Goal: Transaction & Acquisition: Purchase product/service

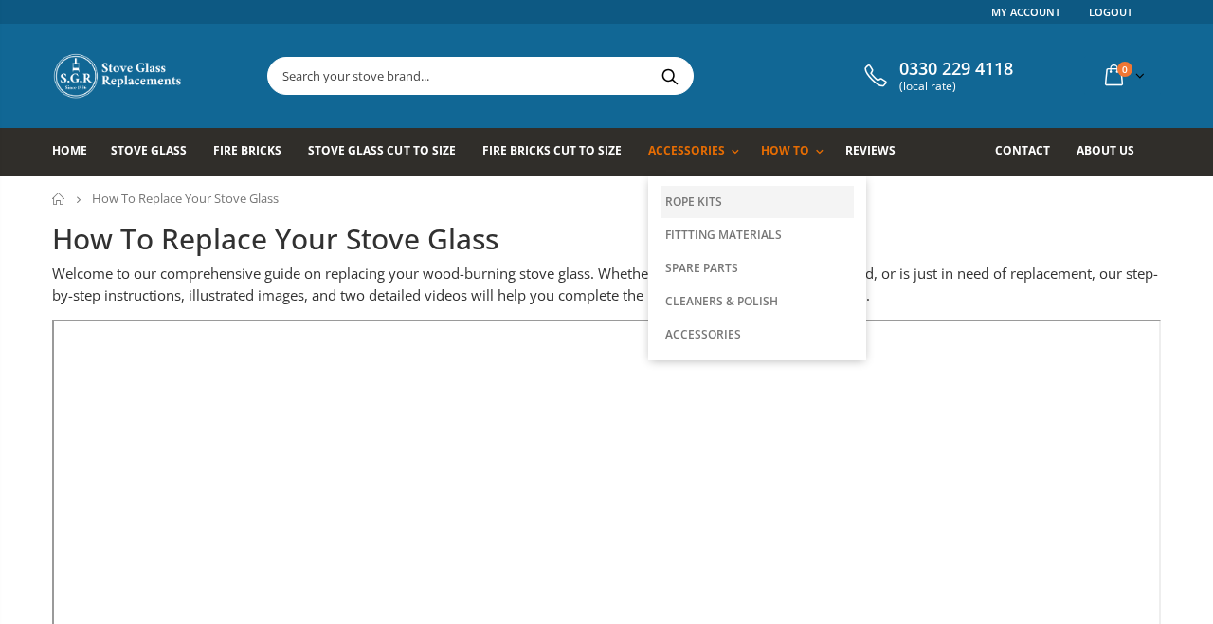
click at [693, 198] on link "Rope Kits" at bounding box center [757, 202] width 193 height 32
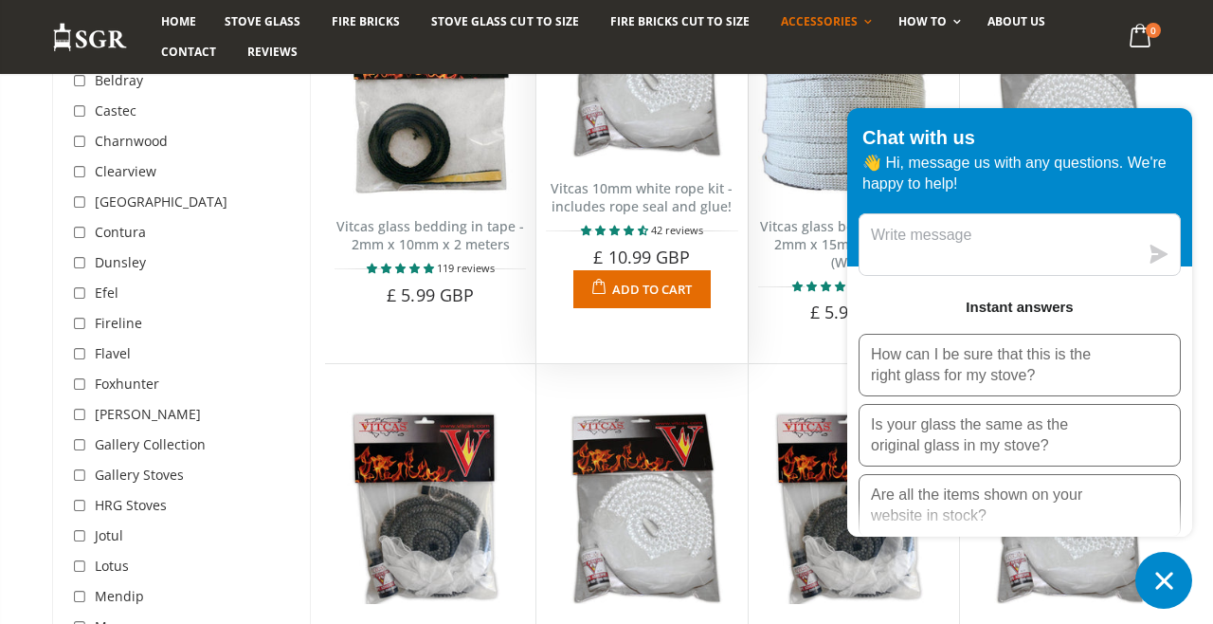
scroll to position [299, 0]
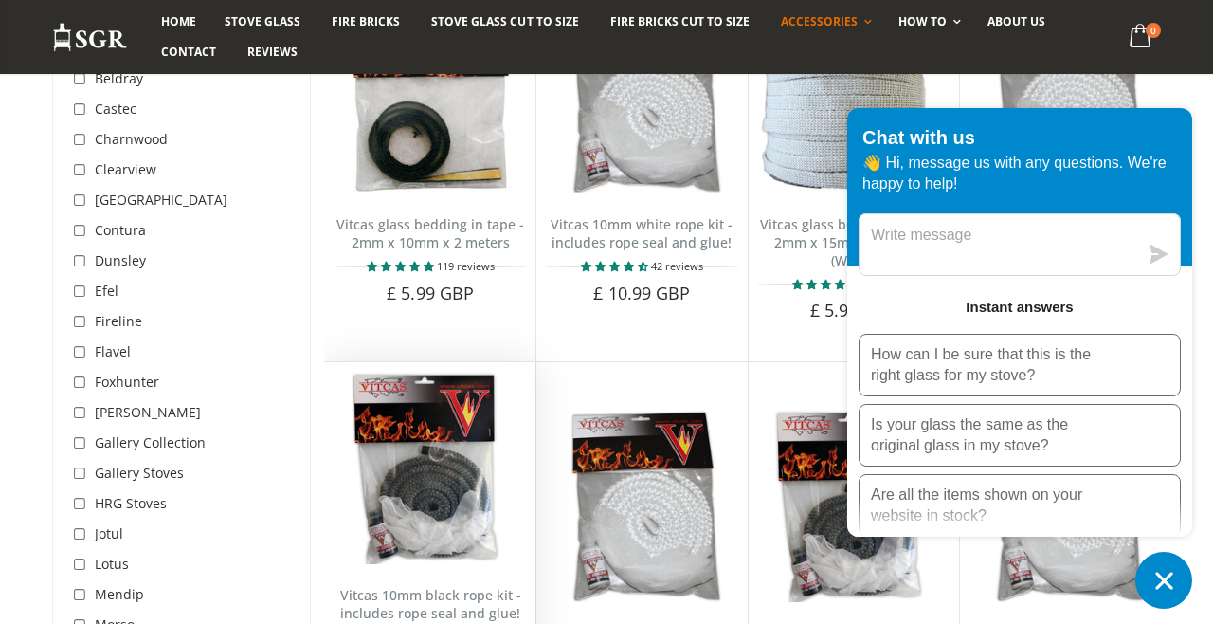
click at [519, 362] on div "Vitcas 10mm black rope kit - includes rope seal and glue! 14 reviews Ideal for …" at bounding box center [430, 551] width 210 height 381
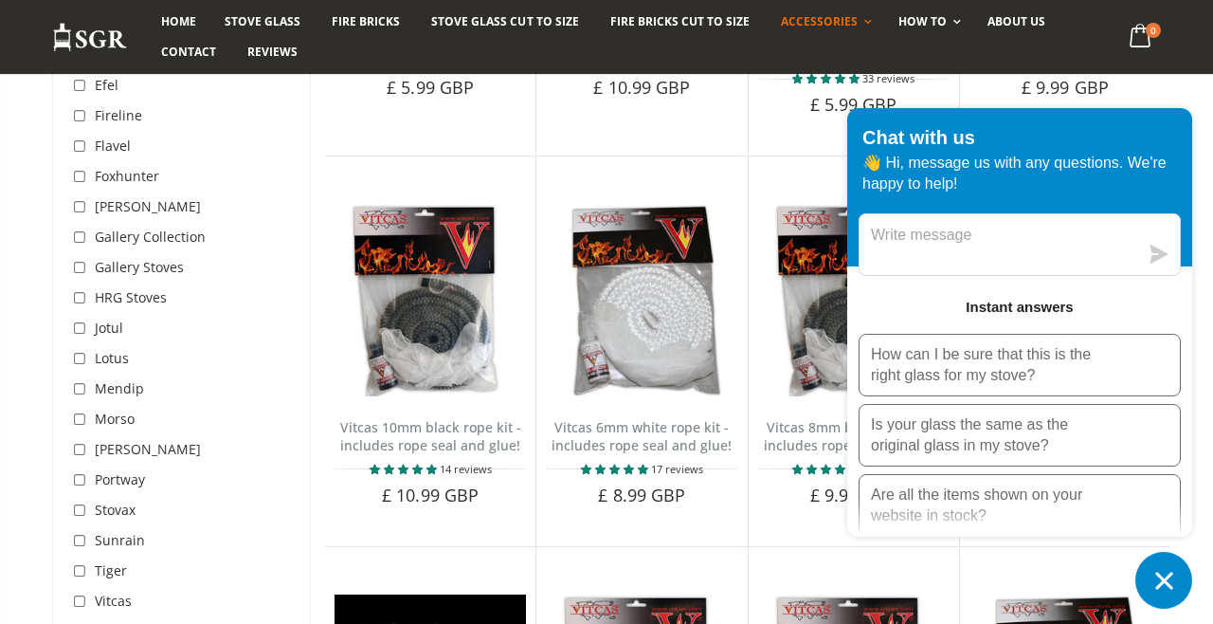
click at [1163, 583] on icon "Chat window" at bounding box center [1164, 580] width 29 height 29
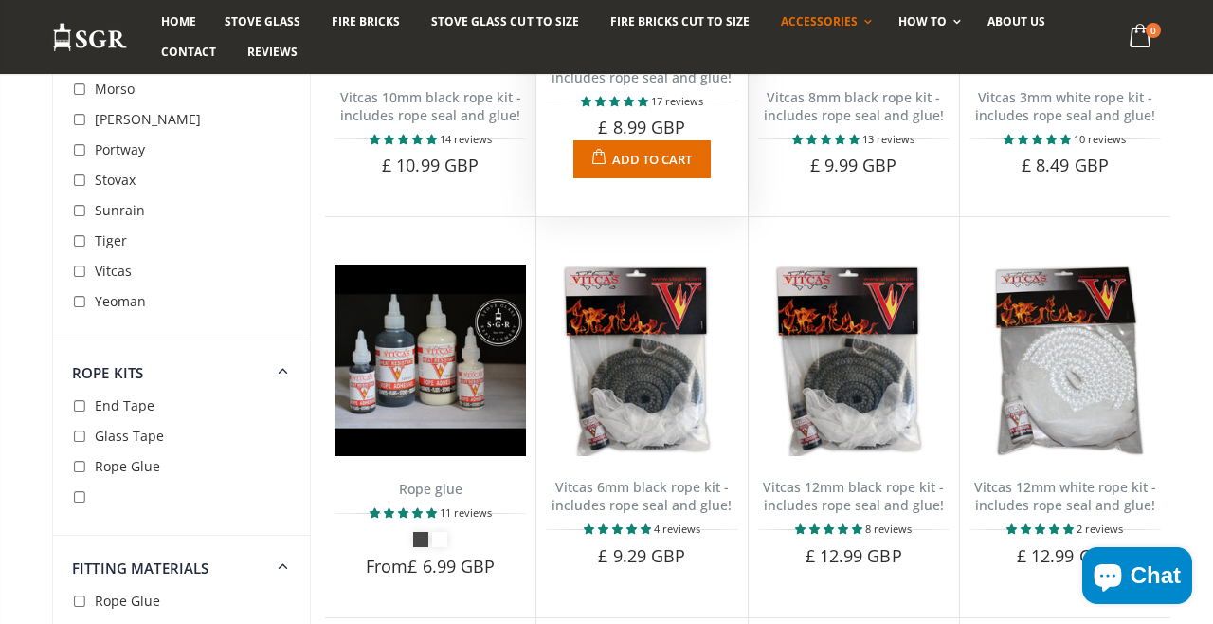
scroll to position [835, 0]
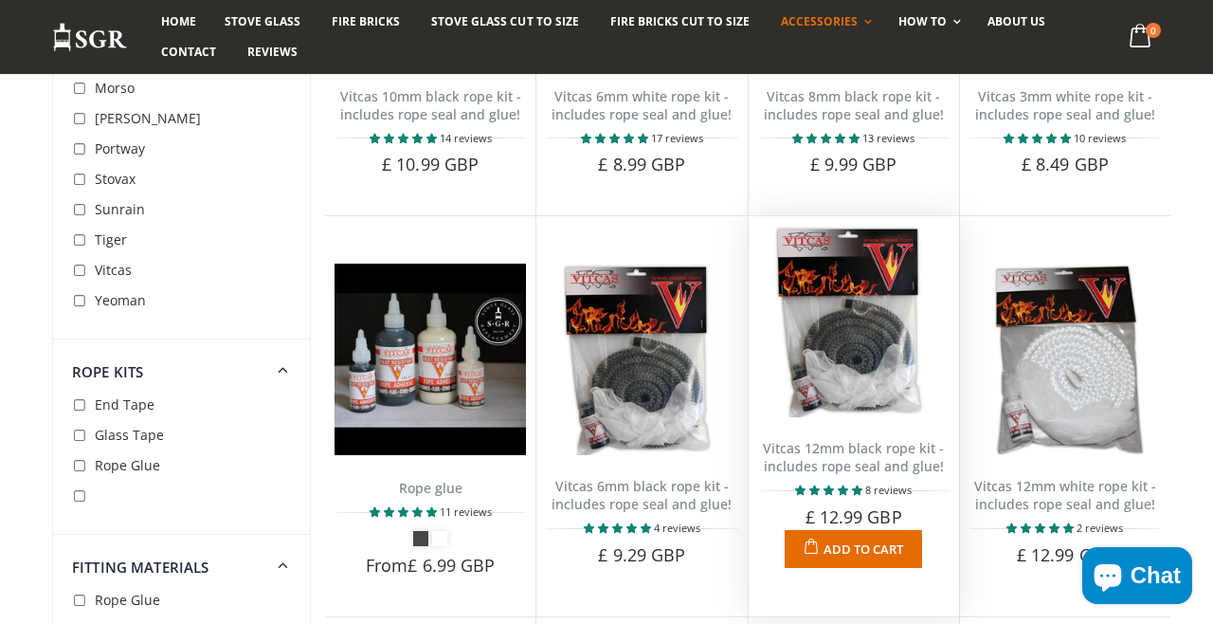
click at [881, 372] on img at bounding box center [853, 321] width 191 height 191
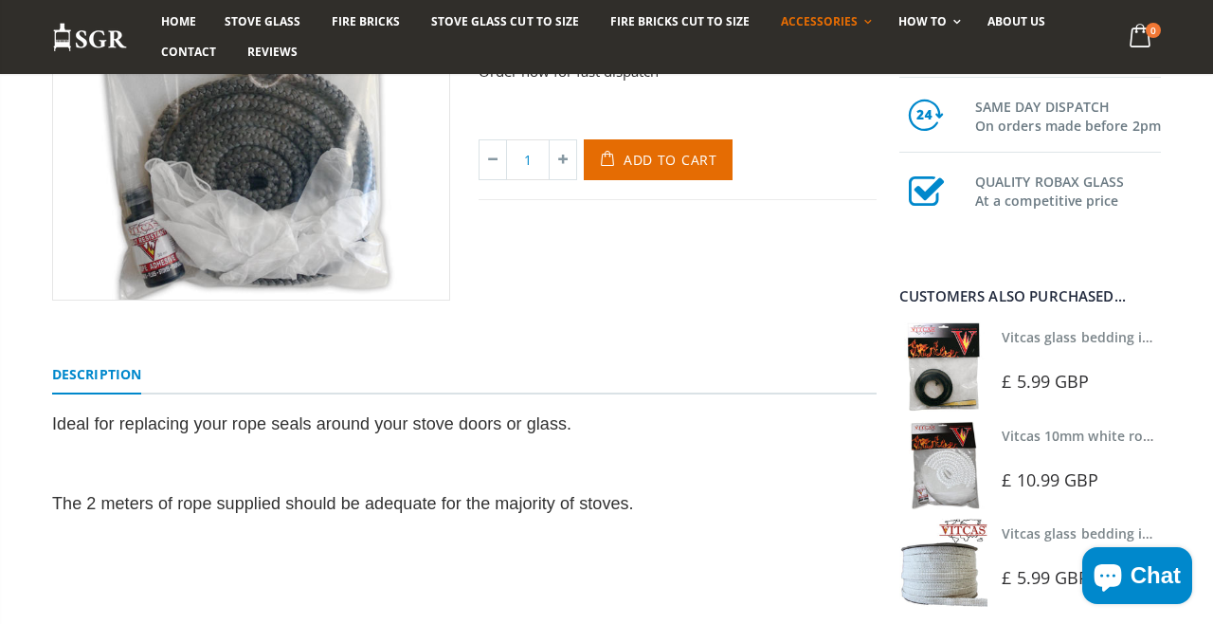
scroll to position [317, 0]
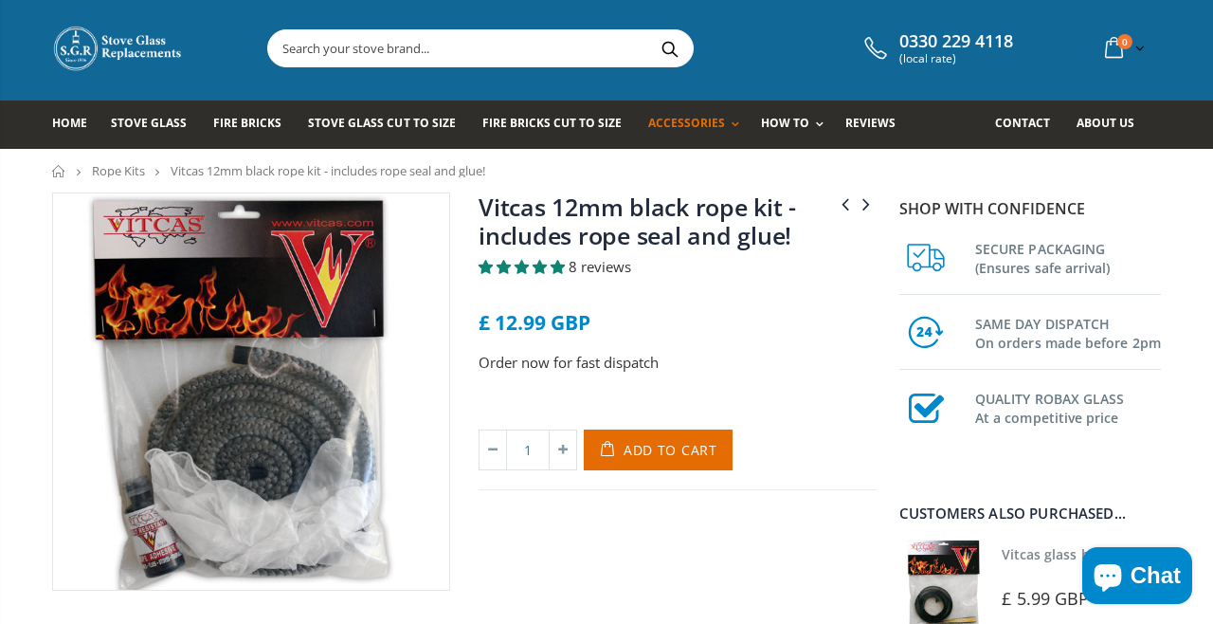
scroll to position [0, 0]
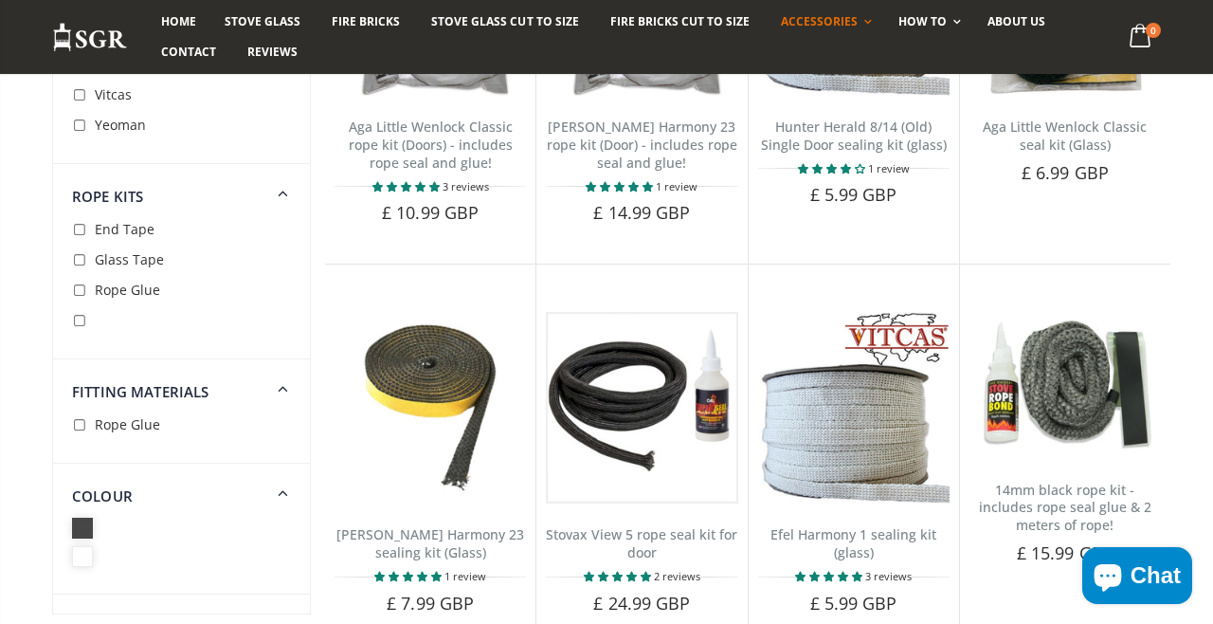
scroll to position [1622, 0]
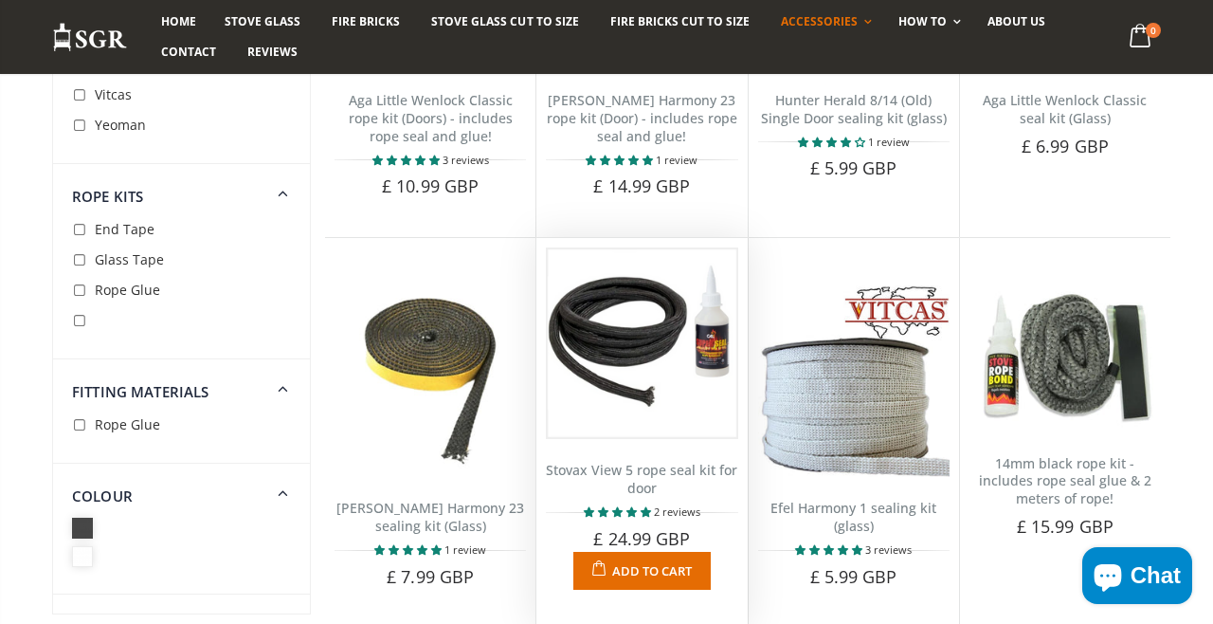
click at [635, 339] on img at bounding box center [641, 342] width 191 height 191
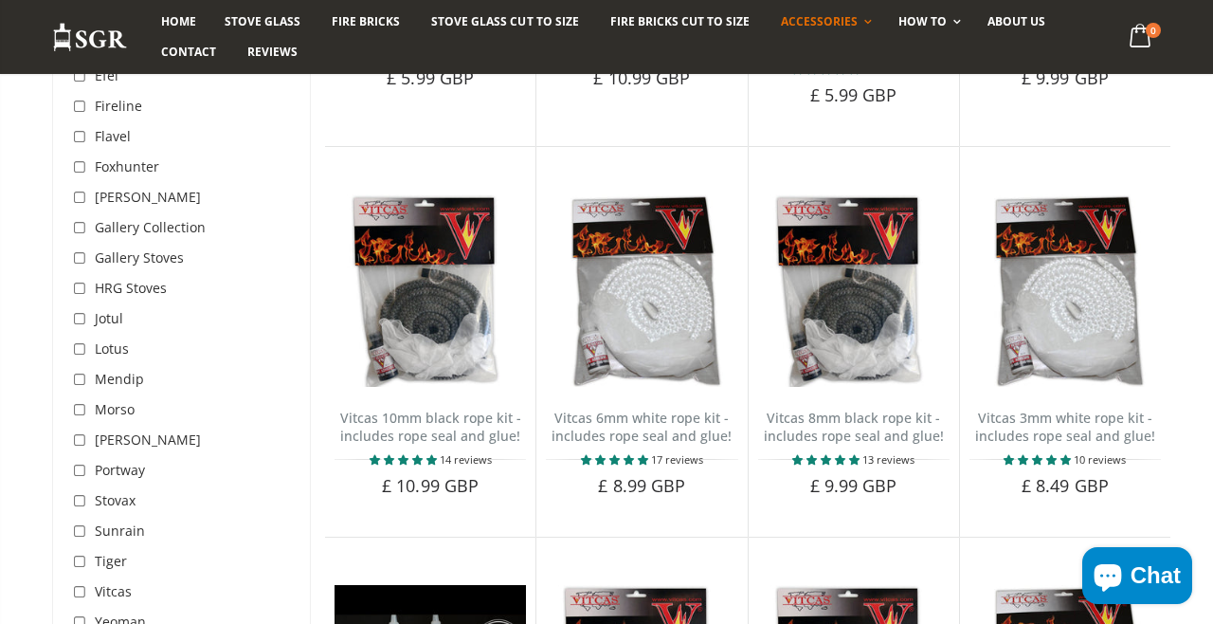
scroll to position [515, 0]
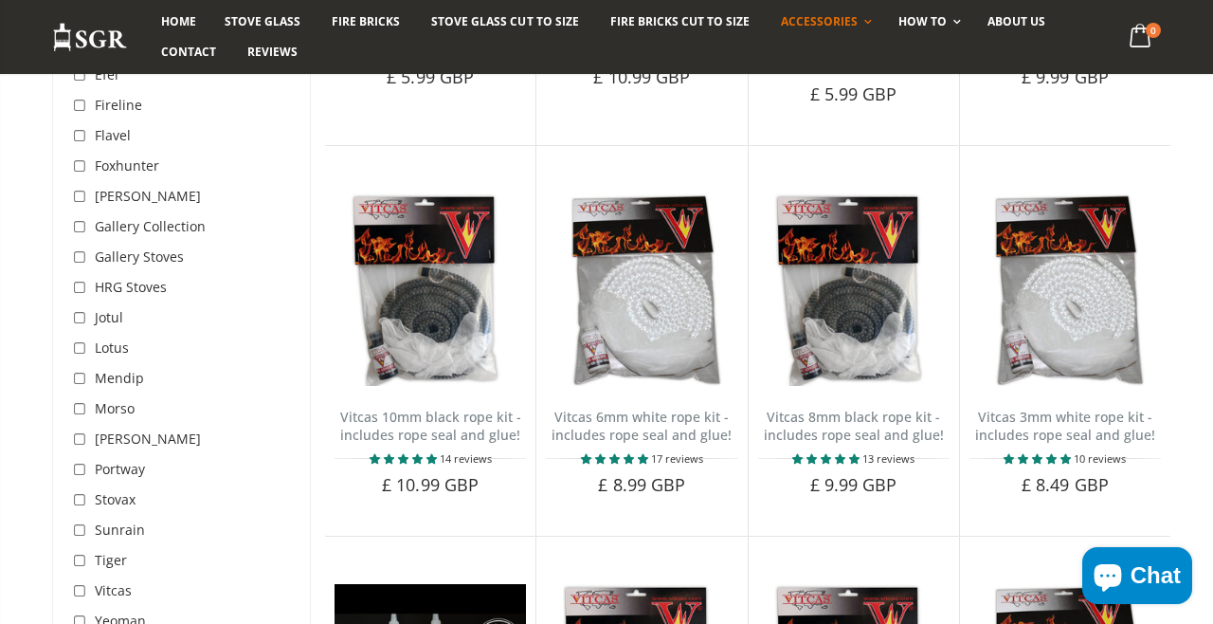
click at [80, 501] on input "checkbox" at bounding box center [81, 500] width 19 height 19
checkbox input "true"
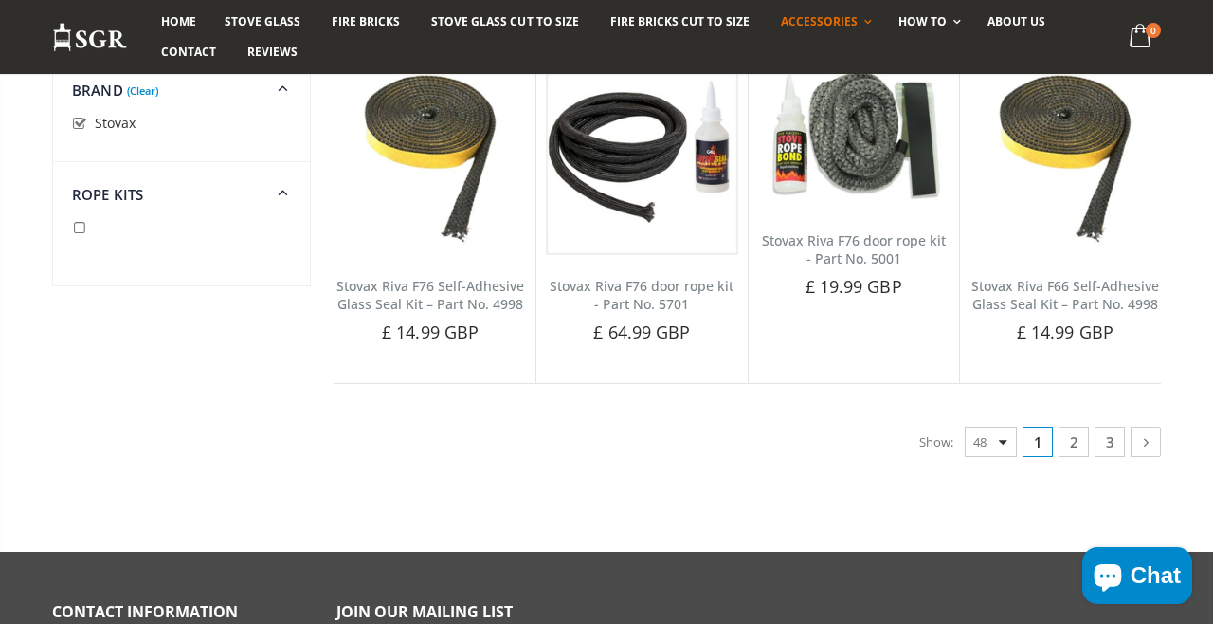
scroll to position [4352, 0]
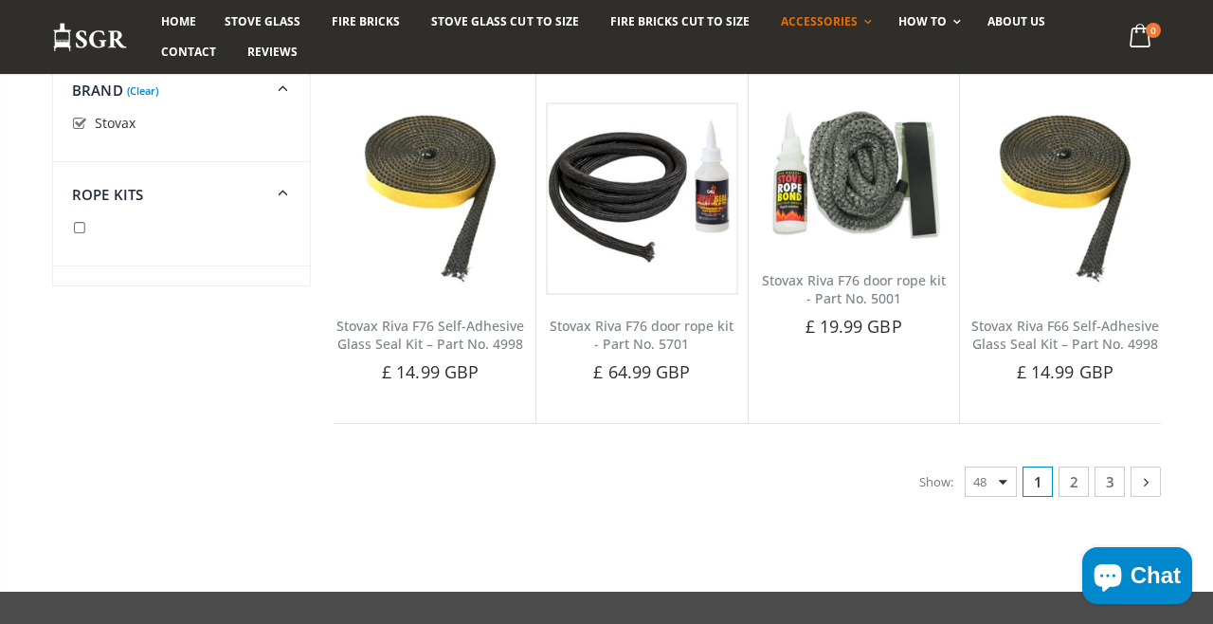
click at [1145, 474] on icon at bounding box center [1147, 481] width 20 height 19
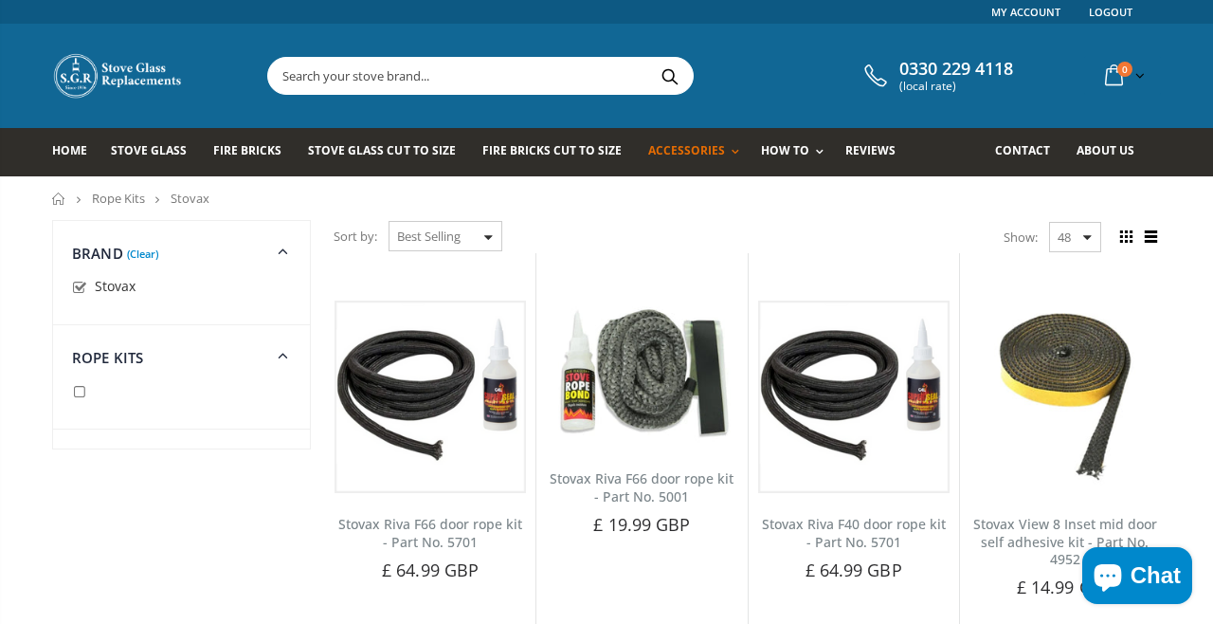
click at [518, 66] on input "text" at bounding box center [586, 76] width 637 height 36
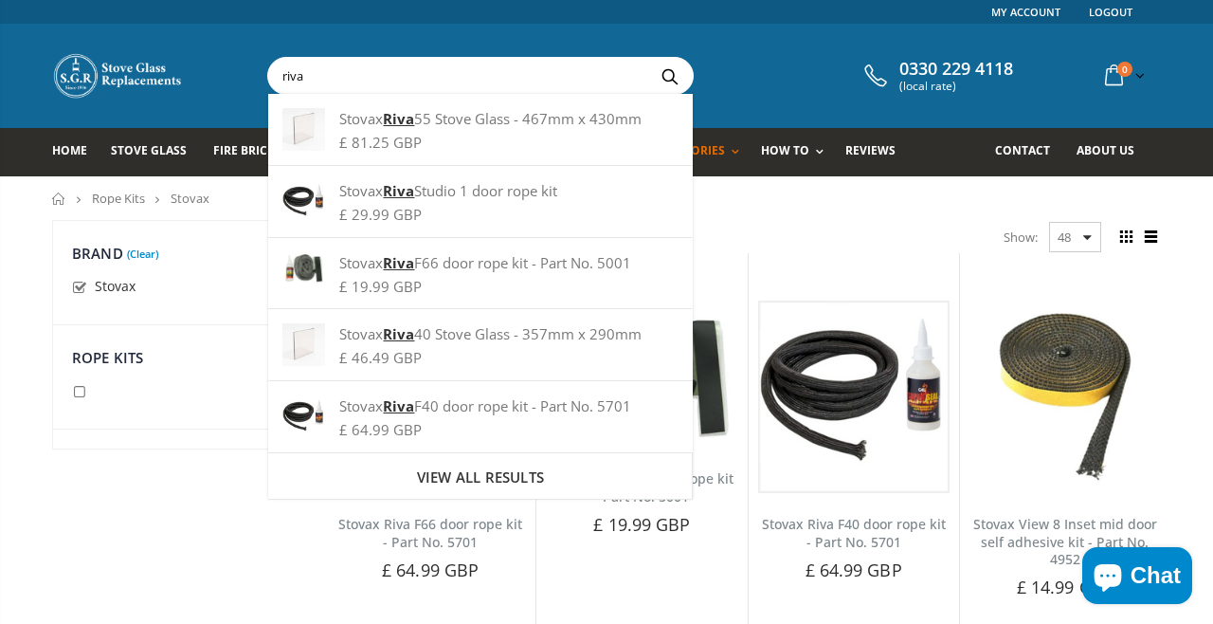
type input "riva"
click at [648, 58] on button "Search" at bounding box center [669, 76] width 43 height 36
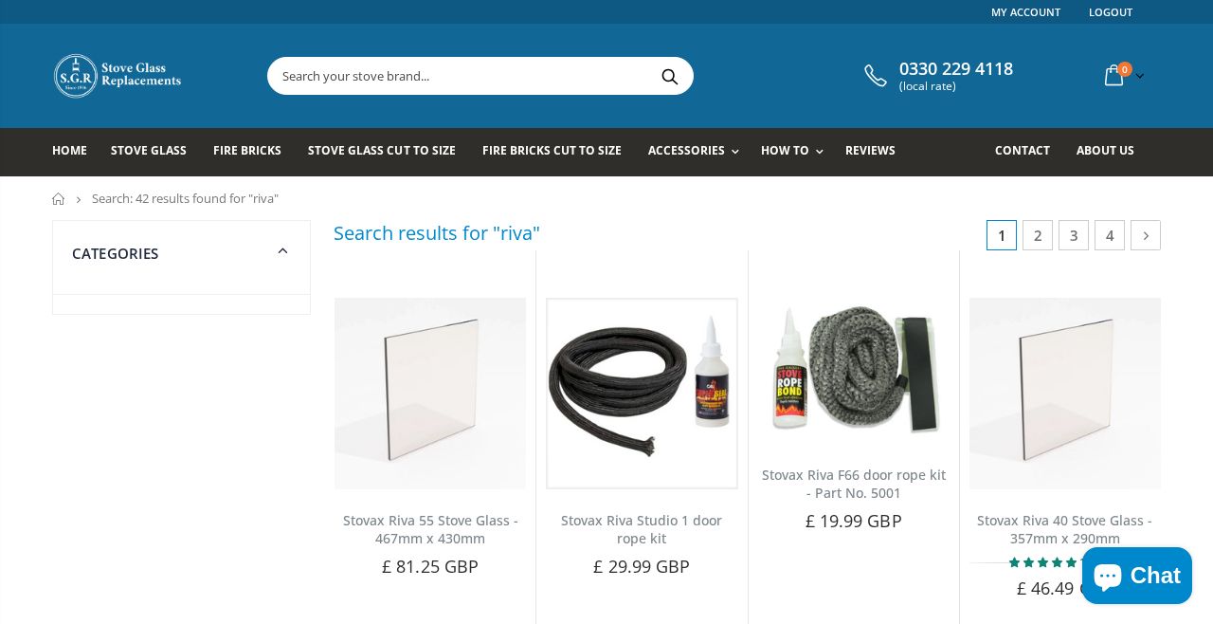
click at [438, 79] on input "text" at bounding box center [586, 76] width 637 height 36
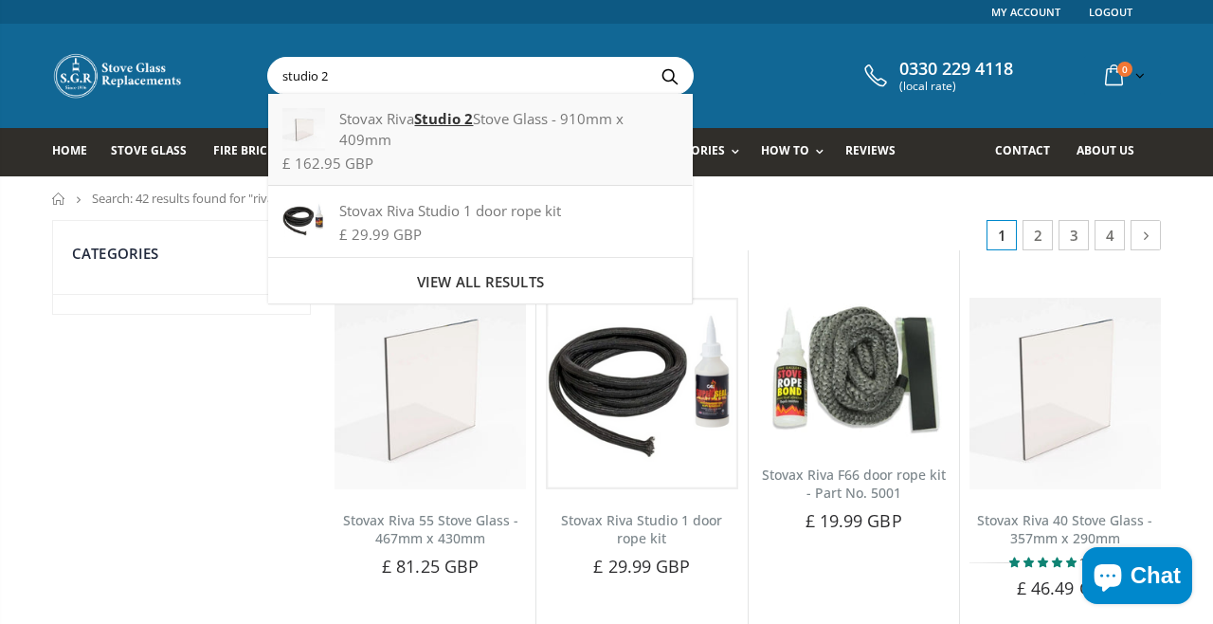
type input "studio 2"
click at [446, 159] on div "£ 162.95 GBP" at bounding box center [480, 163] width 395 height 14
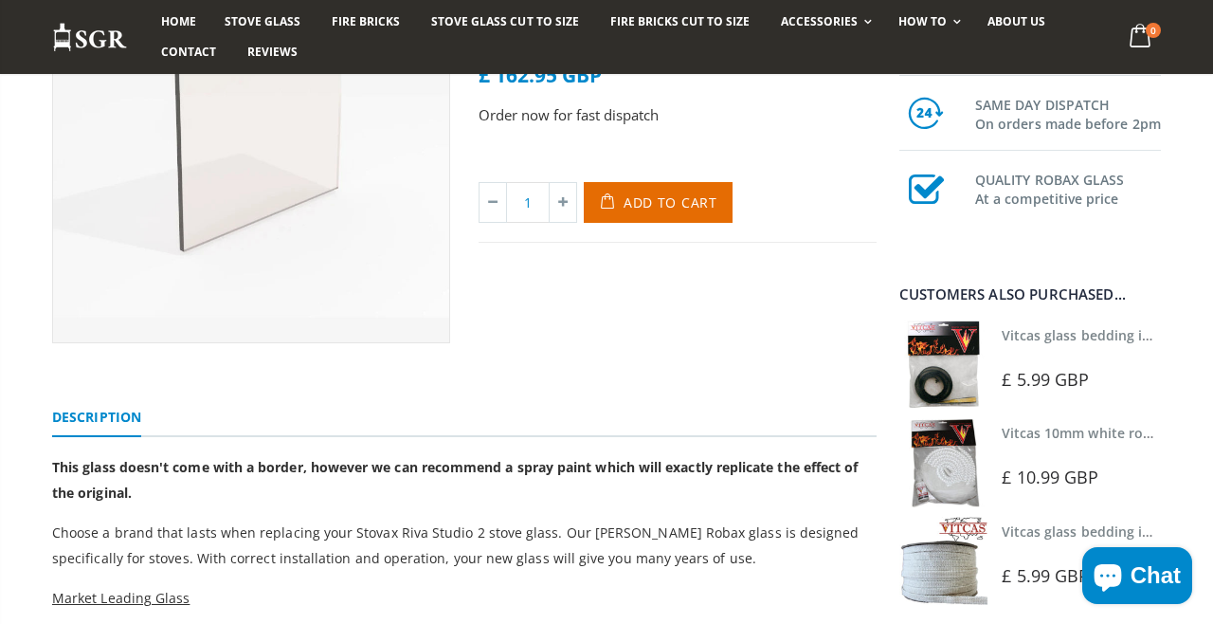
scroll to position [278, 0]
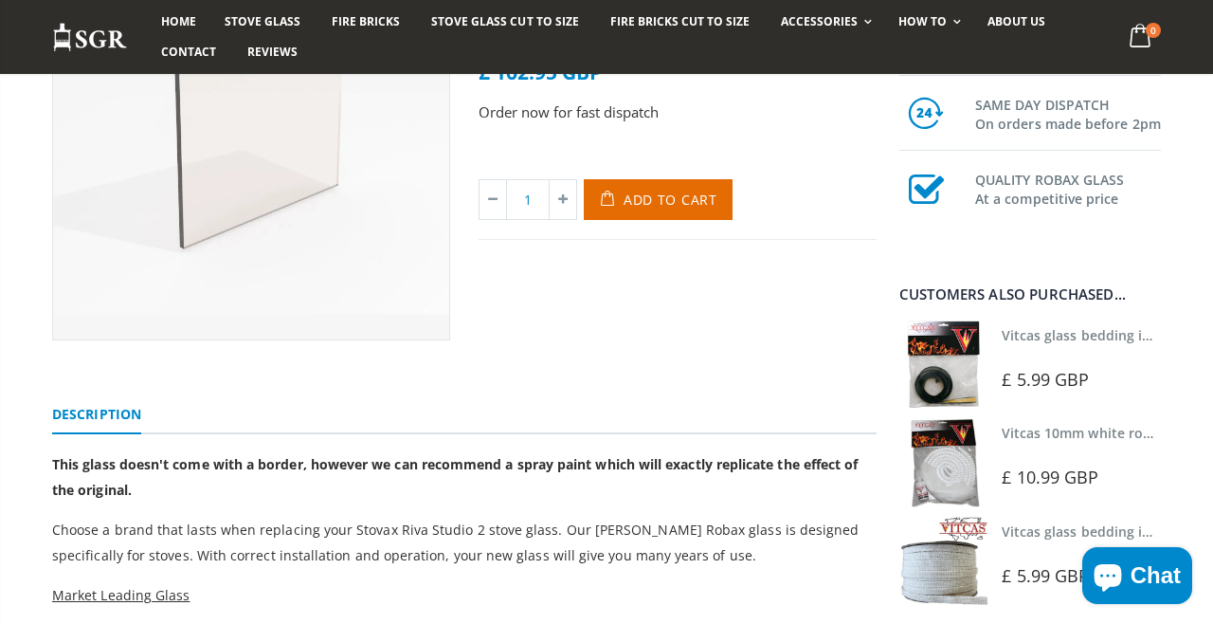
click at [968, 466] on img at bounding box center [944, 462] width 88 height 88
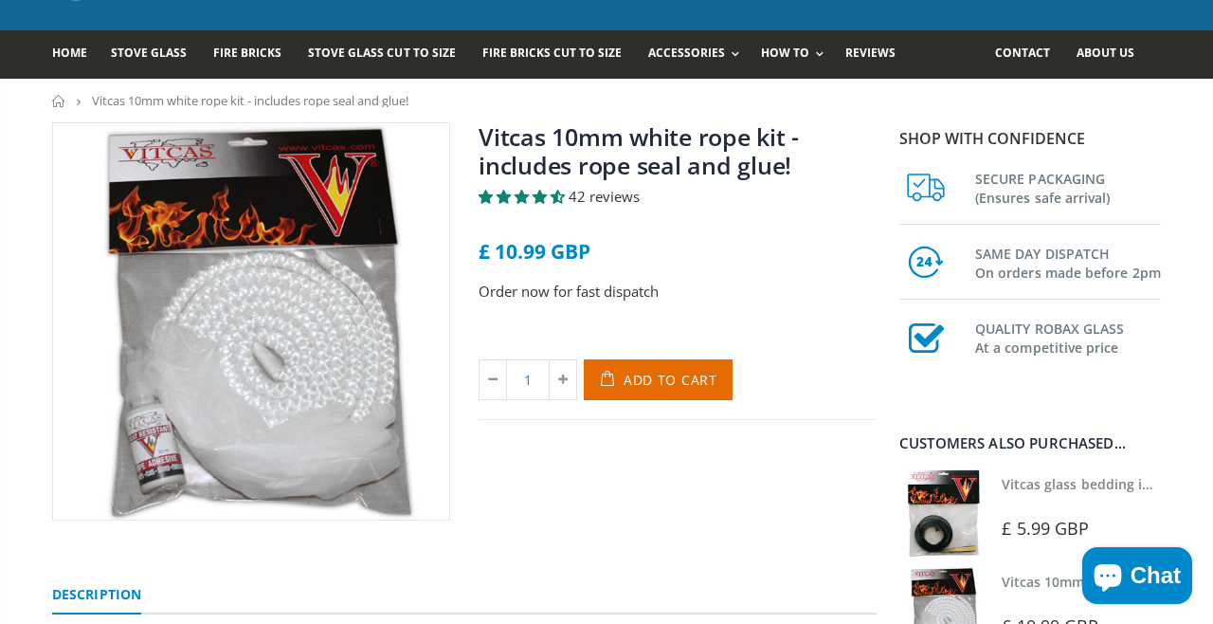
scroll to position [94, 0]
